Goal: Information Seeking & Learning: Find specific fact

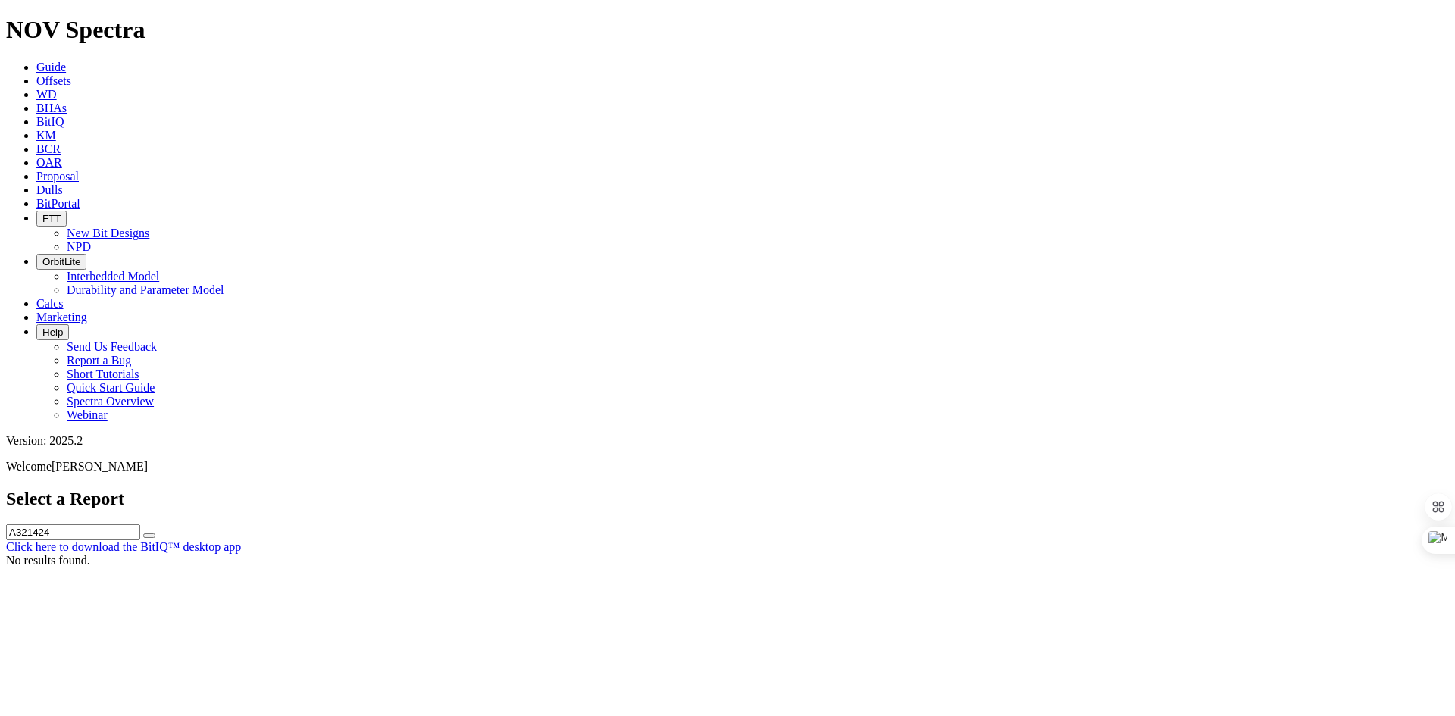
click at [149, 536] on icon "submit" at bounding box center [149, 536] width 0 height 0
drag, startPoint x: 690, startPoint y: 73, endPoint x: 528, endPoint y: 61, distance: 162.6
click at [528, 489] on div "Select a Report A321424 Click here to download the BitIQ™ desktop app" at bounding box center [727, 521] width 1443 height 65
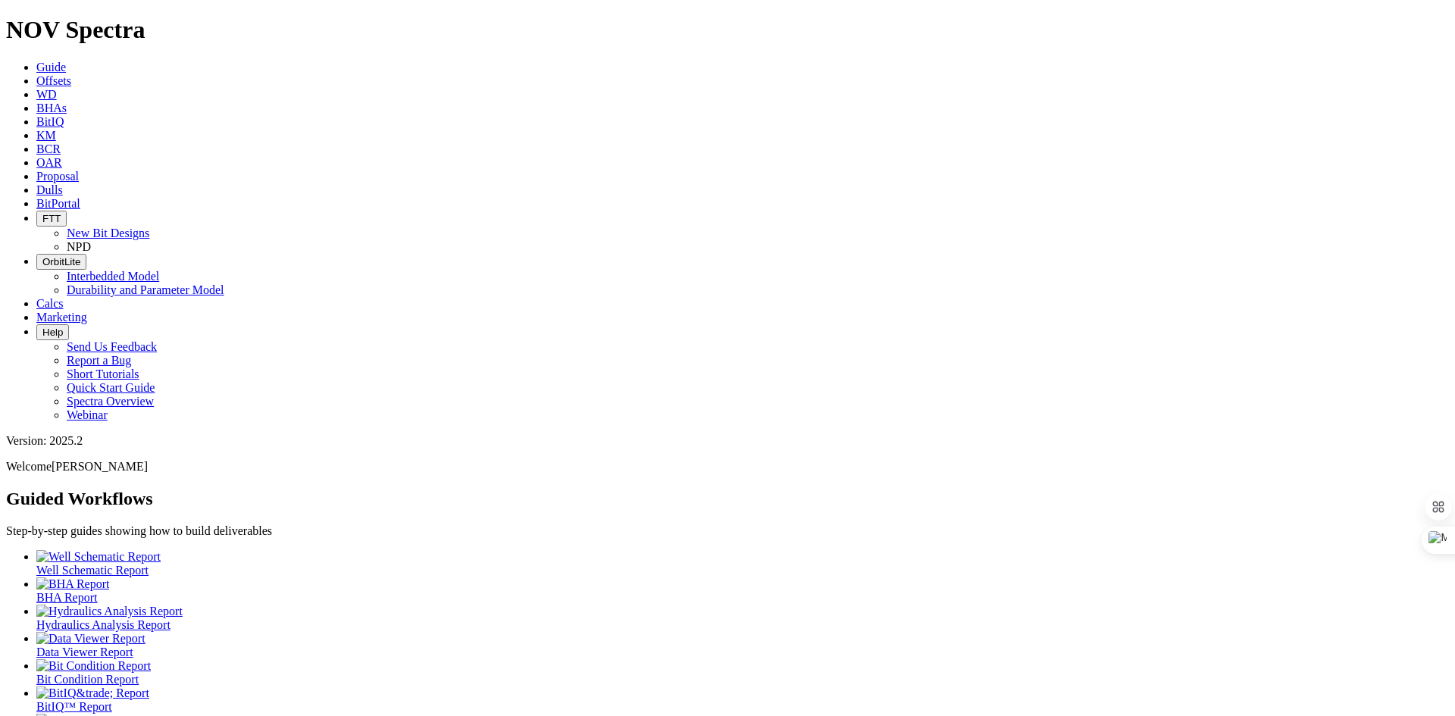
click at [64, 115] on span "BitIQ" at bounding box center [49, 121] width 27 height 13
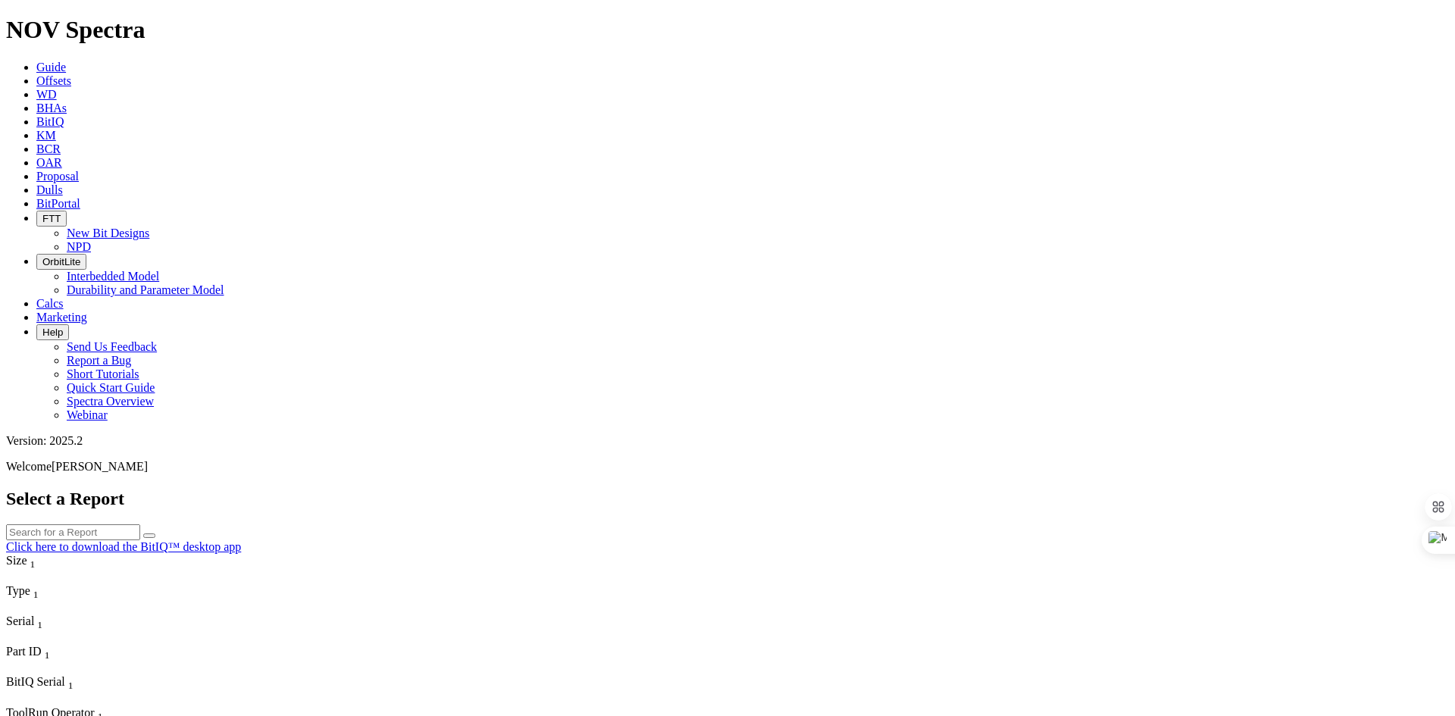
click at [140, 524] on input "text" at bounding box center [73, 532] width 134 height 16
paste input "A321424"
type input "A321424"
click at [149, 536] on icon "submit" at bounding box center [149, 536] width 0 height 0
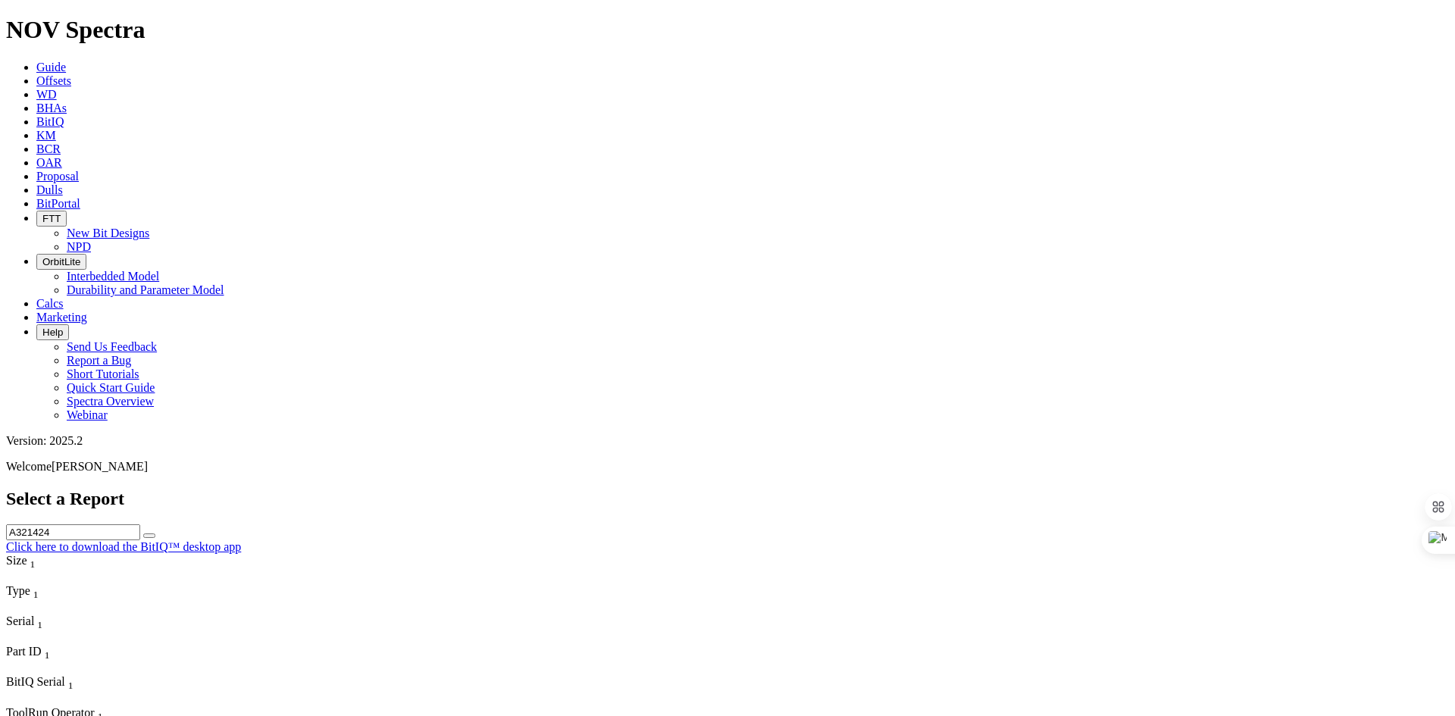
click at [140, 524] on input "text" at bounding box center [73, 532] width 134 height 16
paste input "A321424"
type input "A321424"
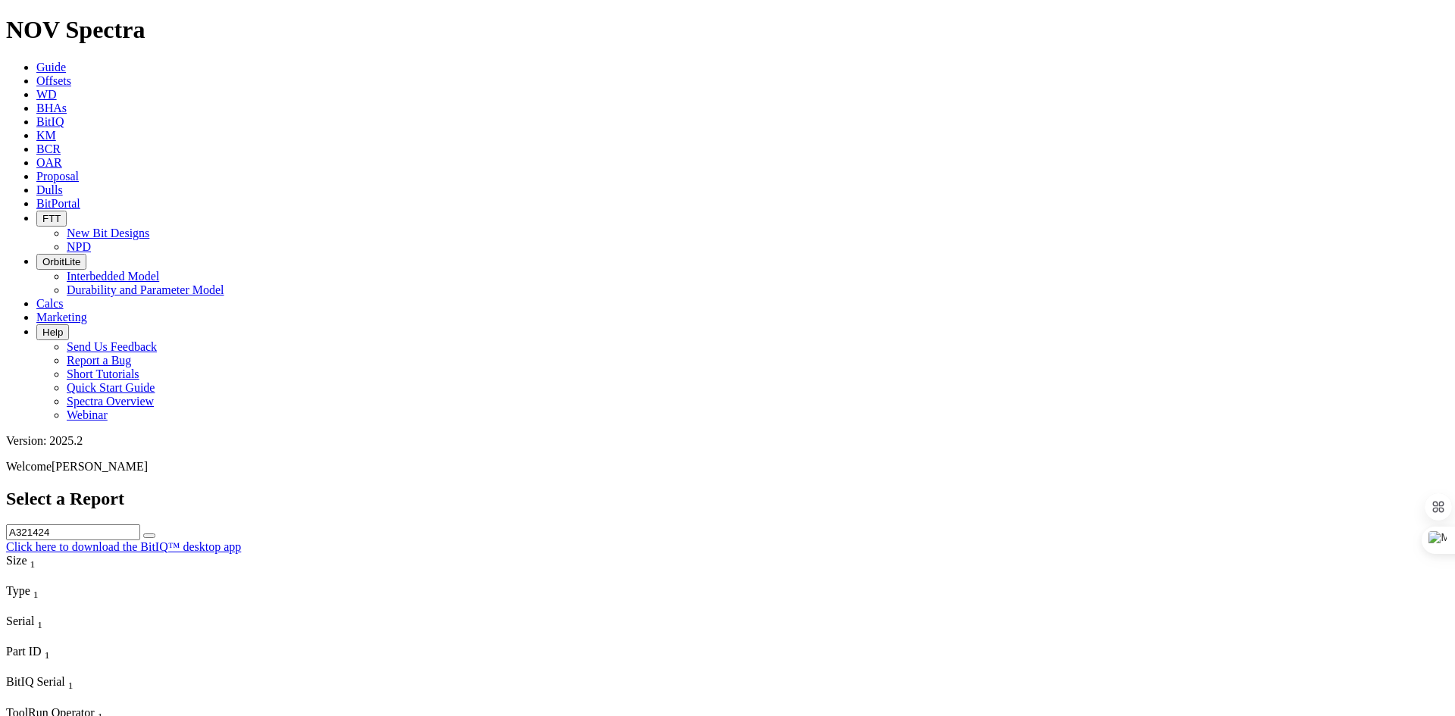
click at [155, 533] on button "submit" at bounding box center [149, 535] width 12 height 5
